Goal: Use online tool/utility: Utilize a website feature to perform a specific function

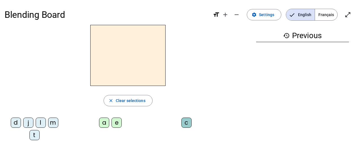
click at [35, 134] on div "t" at bounding box center [34, 135] width 10 height 10
click at [105, 121] on div "a" at bounding box center [104, 123] width 10 height 10
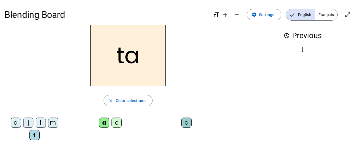
click at [188, 123] on div "c" at bounding box center [186, 123] width 10 height 10
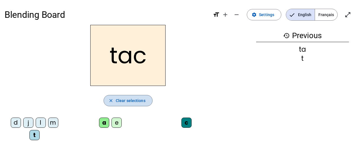
click at [128, 103] on span "Clear selections" at bounding box center [131, 100] width 30 height 7
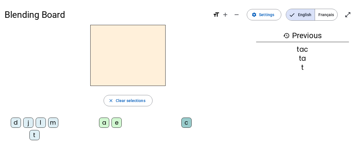
click at [36, 137] on div "t" at bounding box center [34, 135] width 10 height 10
click at [101, 125] on div "a" at bounding box center [104, 123] width 10 height 10
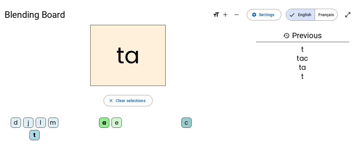
click at [117, 123] on div "e" at bounding box center [117, 123] width 10 height 10
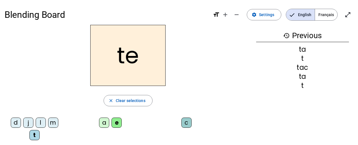
click at [27, 124] on div "j" at bounding box center [28, 123] width 10 height 10
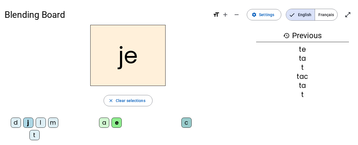
click at [16, 125] on div "d" at bounding box center [16, 123] width 10 height 10
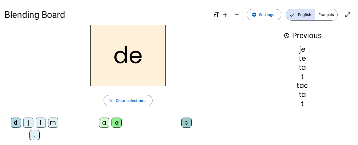
click at [55, 122] on div "m" at bounding box center [53, 123] width 10 height 10
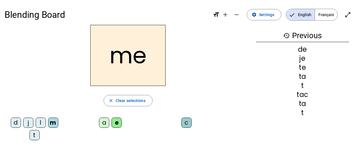
click at [105, 123] on div "a" at bounding box center [104, 123] width 10 height 10
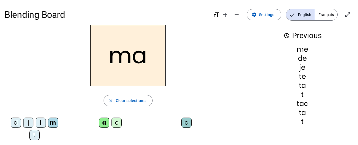
click at [39, 124] on div "l" at bounding box center [41, 123] width 10 height 10
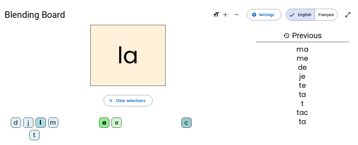
click at [182, 122] on div "c" at bounding box center [186, 123] width 10 height 10
